Goal: Navigation & Orientation: Find specific page/section

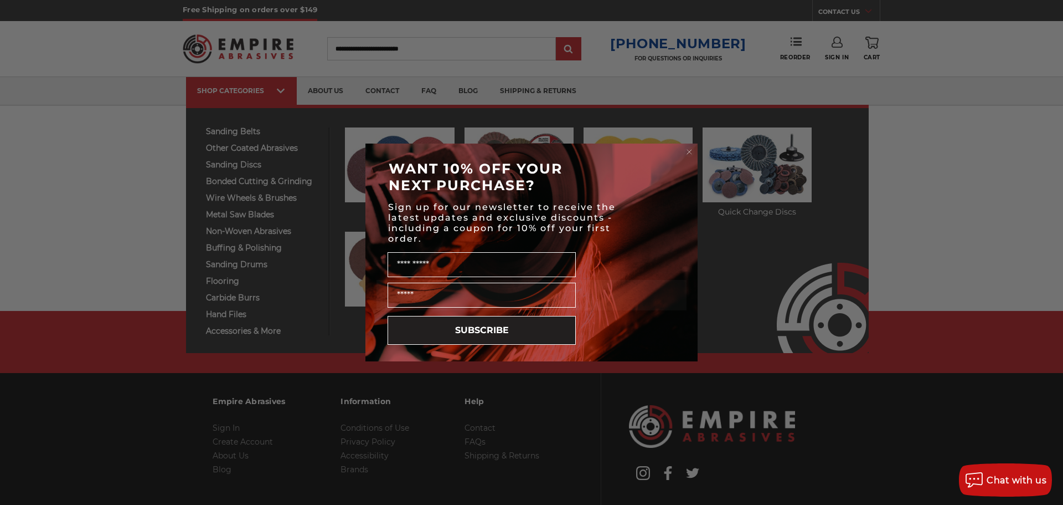
click at [512, 179] on div "WANT 10% OFF YOUR NEXT PURCHASE?" at bounding box center [532, 177] width 310 height 44
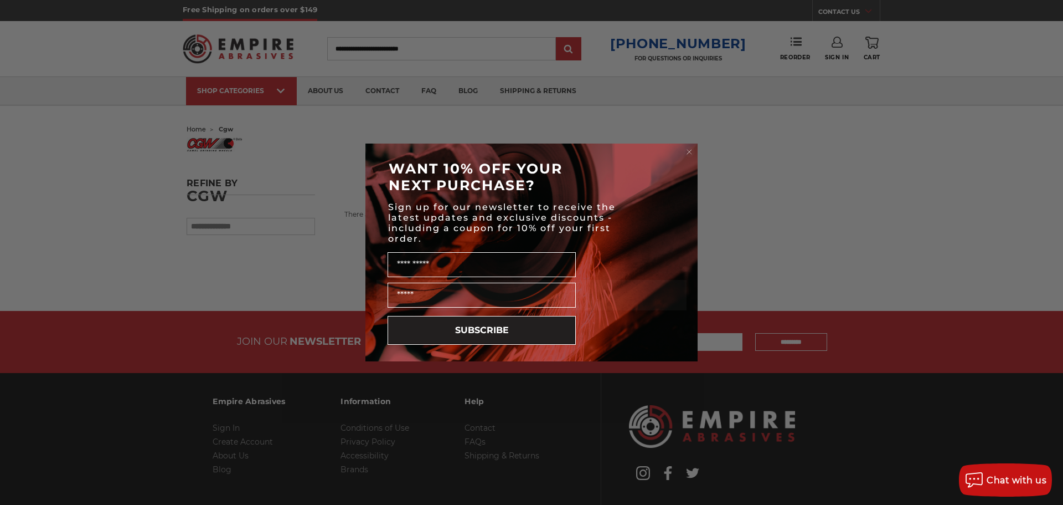
click at [686, 148] on circle "Close dialog" at bounding box center [690, 152] width 11 height 11
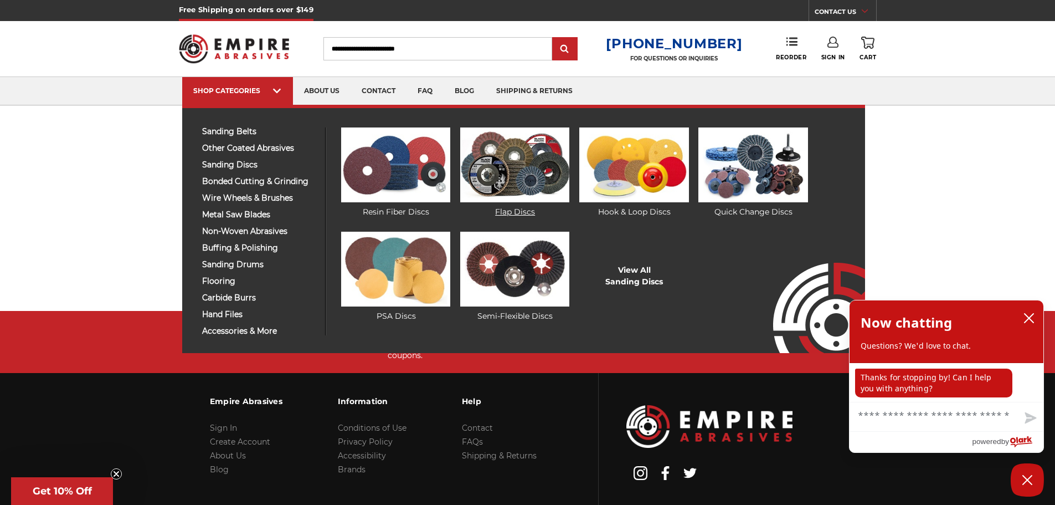
click at [517, 172] on img at bounding box center [514, 164] width 109 height 75
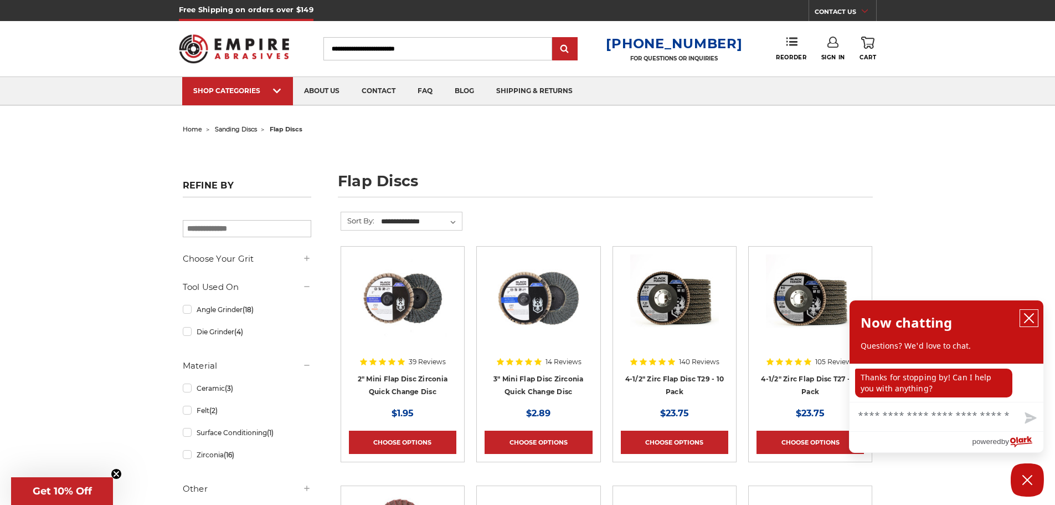
click at [1032, 316] on icon "close chatbox" at bounding box center [1029, 317] width 9 height 9
